Goal: Task Accomplishment & Management: Complete application form

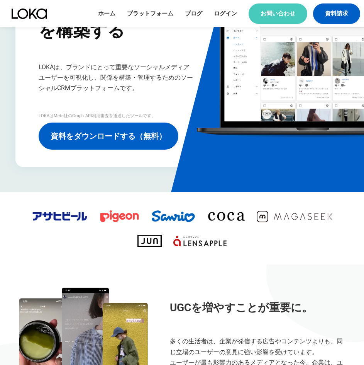
scroll to position [77, 0]
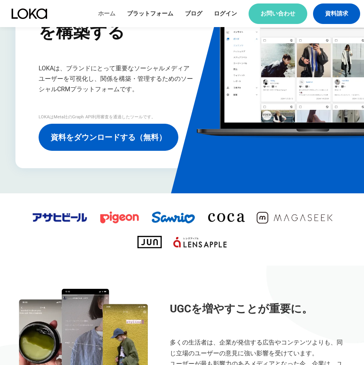
click at [105, 14] on link "ホーム" at bounding box center [106, 14] width 17 height 8
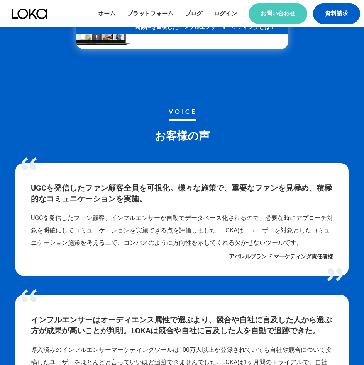
scroll to position [1623, 0]
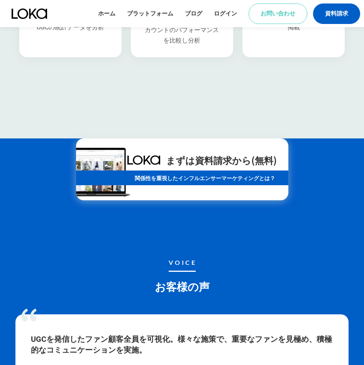
click at [277, 10] on link "お問い合わせ" at bounding box center [278, 13] width 59 height 20
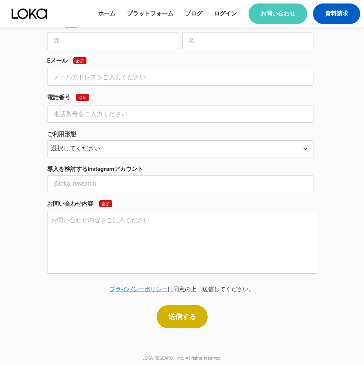
scroll to position [472, 0]
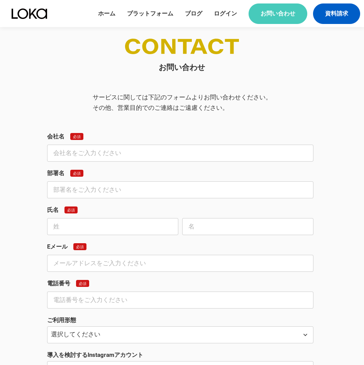
click at [119, 153] on input "text" at bounding box center [180, 153] width 267 height 17
click at [98, 145] on div "会社名 必須" at bounding box center [182, 147] width 270 height 29
click at [98, 151] on input "text" at bounding box center [180, 153] width 267 height 17
paste input "HATME株式会社"
type input "HATME株式会社"
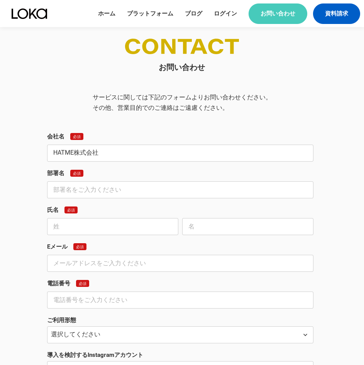
click at [70, 192] on input "text" at bounding box center [180, 189] width 267 height 17
click at [80, 186] on input "text" at bounding box center [180, 189] width 267 height 17
paste input "コンサル営業課"
type input "コンサル営業課"
click at [65, 224] on input "text" at bounding box center [112, 226] width 131 height 17
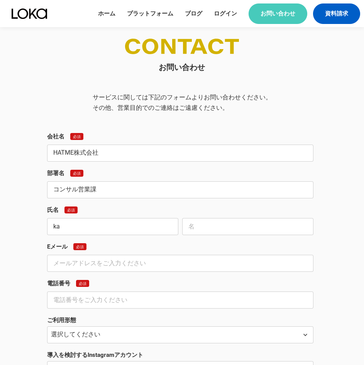
type input "k"
type input "[PERSON_NAME]"
click at [195, 230] on input "text" at bounding box center [247, 226] width 131 height 17
type input "[PERSON_NAME]"
click at [107, 267] on input "email" at bounding box center [180, 263] width 267 height 17
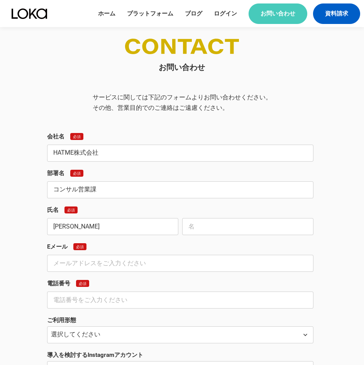
paste input "[EMAIL_ADDRESS][DOMAIN_NAME]"
type input "[EMAIL_ADDRESS][DOMAIN_NAME]"
click at [73, 306] on input "text" at bounding box center [180, 299] width 267 height 17
paste input "[PHONE_NUMBER]"
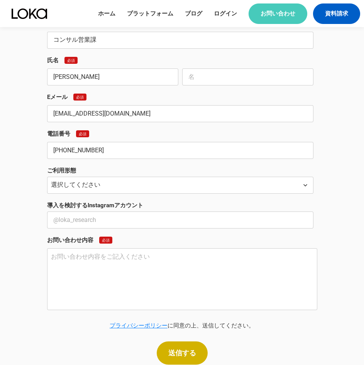
scroll to position [627, 0]
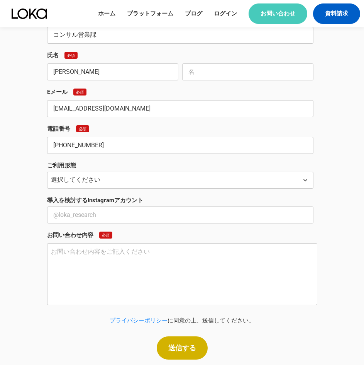
type input "[PHONE_NUMBER]"
click at [79, 175] on select "選択してください 自社での導入 代理店として顧客へ提案 その他" at bounding box center [180, 180] width 267 height 17
select select "代理店として顧客へ提案"
click at [47, 172] on select "選択してください 自社での導入 代理店として顧客へ提案 その他" at bounding box center [180, 180] width 267 height 17
click at [56, 253] on textarea at bounding box center [182, 274] width 270 height 62
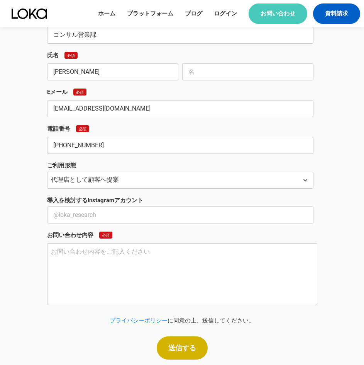
click at [62, 255] on textarea at bounding box center [182, 274] width 270 height 62
paste textarea "【貴社パートナーとしての協業のご提案】"
click at [71, 275] on textarea "【貴社パートナーとしての協業のご提案】" at bounding box center [182, 274] width 270 height 62
paste textarea "loremipsumdolorsitametcon。 ADIPIscin elitseddoeiusmodt。 incIDiduntu・la、etdo、mag…"
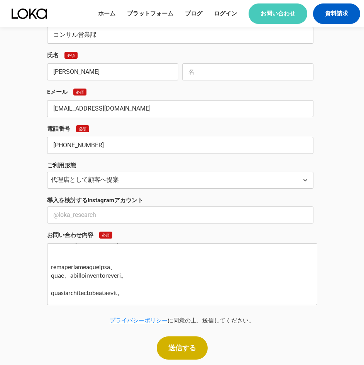
scroll to position [214, 0]
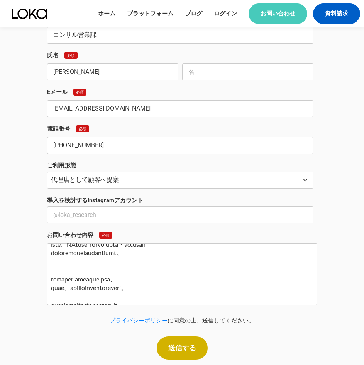
type textarea "【loremipsumdolorsi】 ametconsecteturadipiscing。 ELITSeddo eiusmodtemporinci。 utl…"
click at [101, 180] on select "選択してください 自社での導入 代理店として顧客へ提案 その他" at bounding box center [180, 180] width 267 height 17
select select "その他"
click at [47, 172] on select "選択してください 自社での導入 代理店として顧客へ提案 その他" at bounding box center [180, 180] width 267 height 17
drag, startPoint x: 198, startPoint y: 359, endPoint x: 193, endPoint y: 356, distance: 5.9
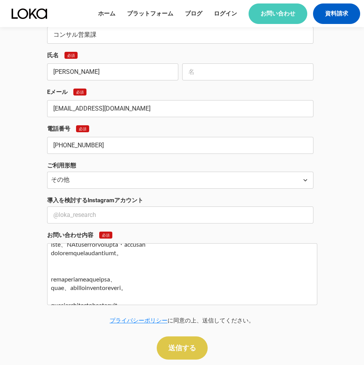
click at [198, 359] on button "送信する" at bounding box center [182, 347] width 51 height 23
click at [192, 355] on button "送信する" at bounding box center [182, 347] width 51 height 23
type input "y"
type input "[PERSON_NAME]"
click at [181, 347] on p "送信する" at bounding box center [182, 347] width 28 height 7
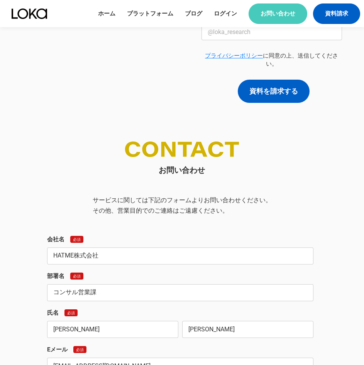
scroll to position [356, 0]
